Goal: Download file/media

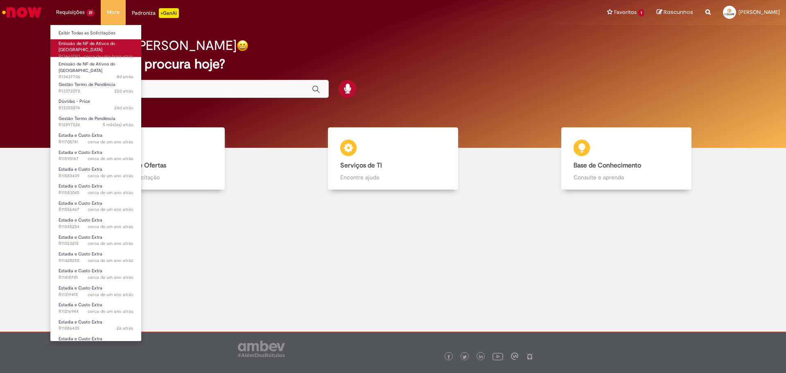
click at [85, 42] on span "Emissão de NF de Ativos do [GEOGRAPHIC_DATA]" at bounding box center [87, 47] width 57 height 13
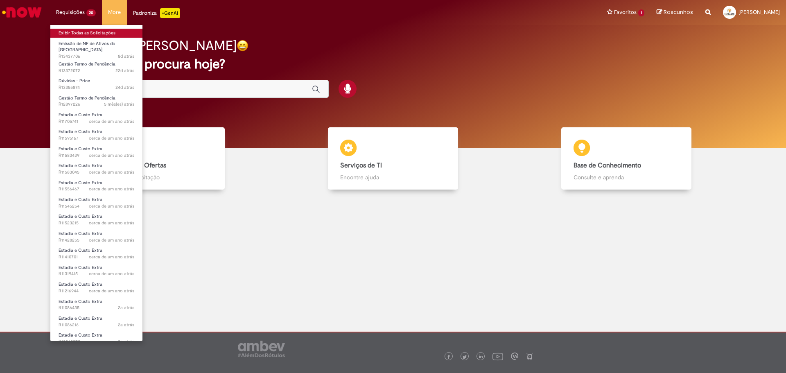
click at [84, 30] on link "Exibir Todas as Solicitações" at bounding box center [96, 33] width 92 height 9
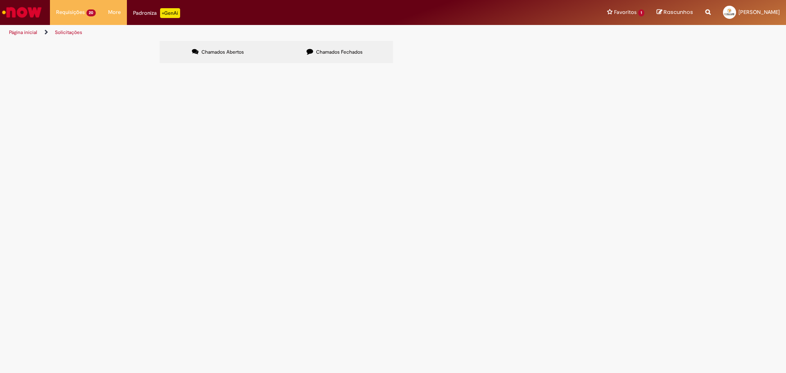
click at [320, 52] on span "Chamados Fechados" at bounding box center [339, 52] width 47 height 7
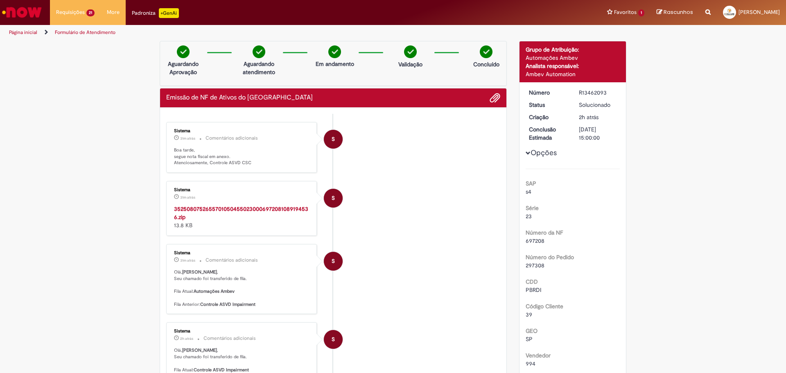
click at [178, 212] on div "35250807526557010504550230006972081089194536.zip 13.8 KB" at bounding box center [242, 217] width 136 height 25
click at [178, 217] on strong "35250807526557010504550230006972081089194536.zip" at bounding box center [241, 213] width 134 height 16
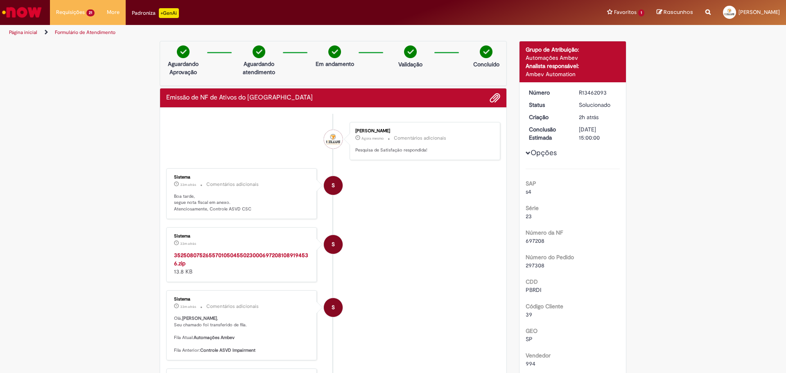
click at [36, 17] on img "Ir para a Homepage" at bounding box center [22, 12] width 42 height 16
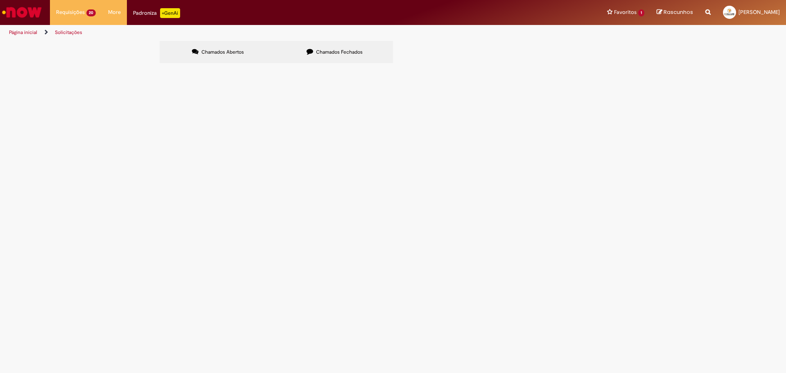
click at [37, 21] on link "Ir para a Homepage" at bounding box center [22, 12] width 44 height 25
